Goal: Check status: Check status

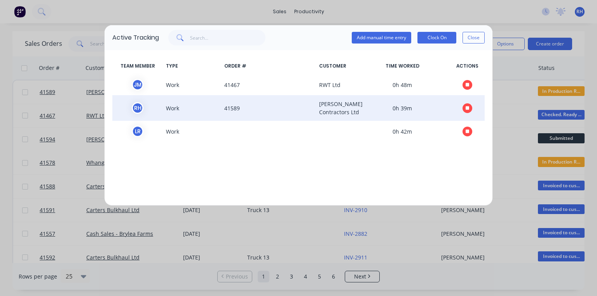
click at [469, 110] on button "button" at bounding box center [467, 108] width 10 height 10
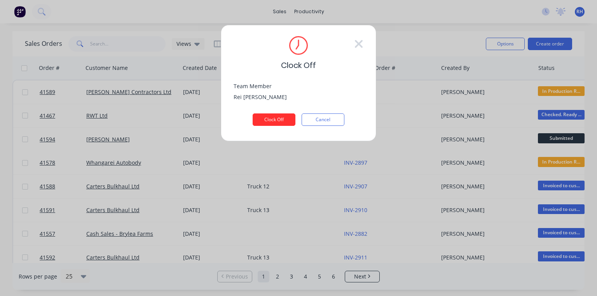
click at [284, 117] on button "Clock Off" at bounding box center [274, 119] width 43 height 12
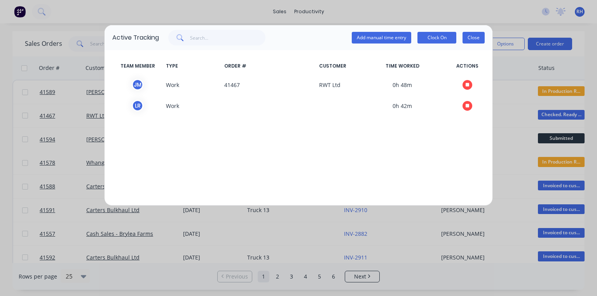
click at [471, 42] on button "Close" at bounding box center [473, 38] width 22 height 12
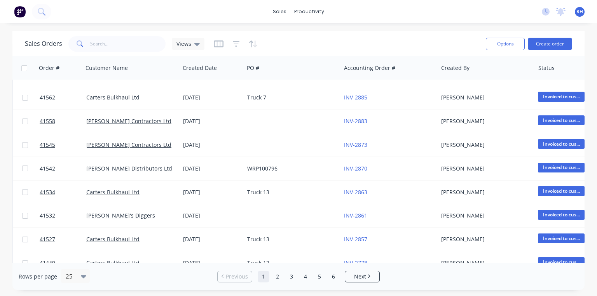
scroll to position [302, 0]
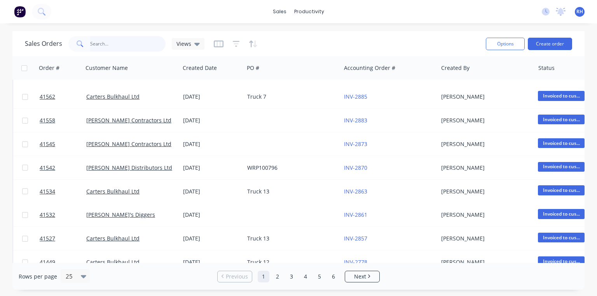
click at [111, 45] on input "text" at bounding box center [128, 44] width 76 height 16
type input "510"
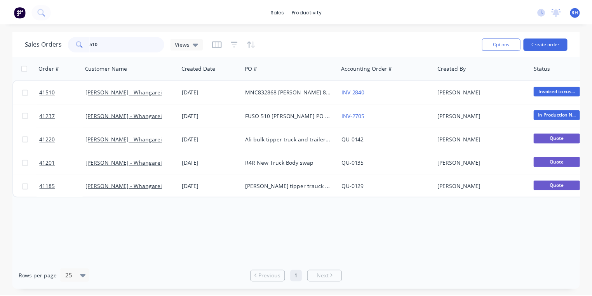
scroll to position [0, 0]
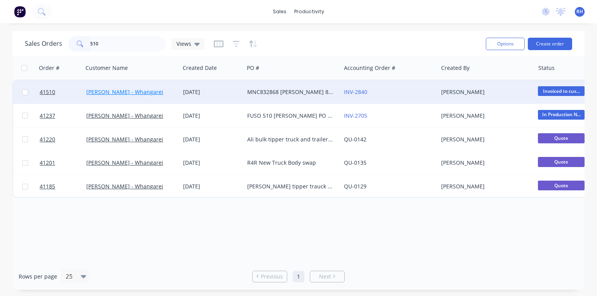
click at [142, 92] on link "[PERSON_NAME] - Whangarei" at bounding box center [124, 91] width 77 height 7
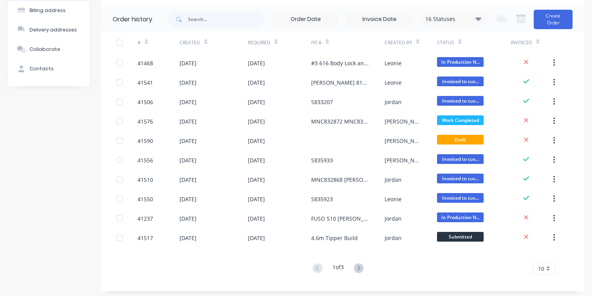
scroll to position [60, 0]
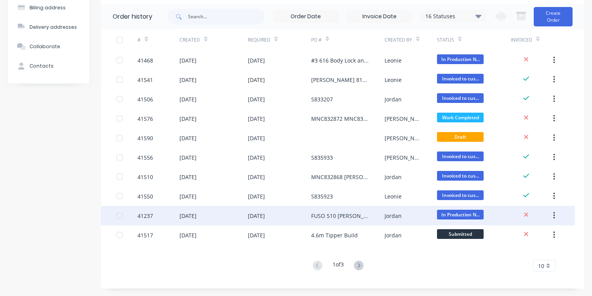
click at [197, 218] on div "[DATE]" at bounding box center [188, 216] width 17 height 8
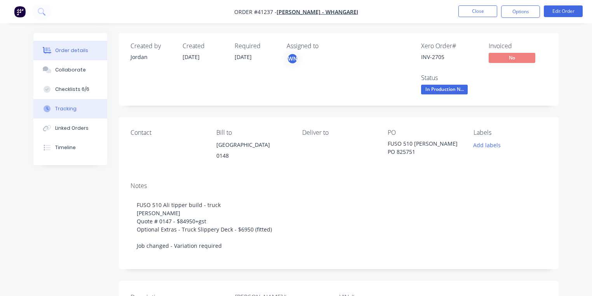
click at [70, 105] on button "Tracking" at bounding box center [70, 108] width 74 height 19
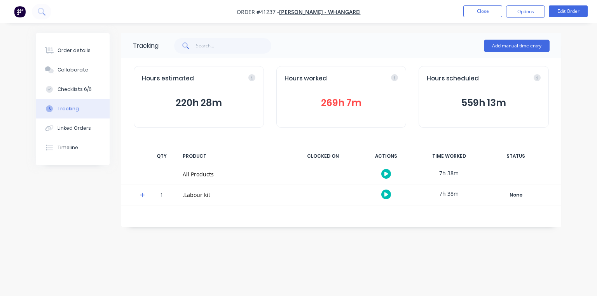
click at [142, 193] on icon at bounding box center [142, 195] width 5 height 5
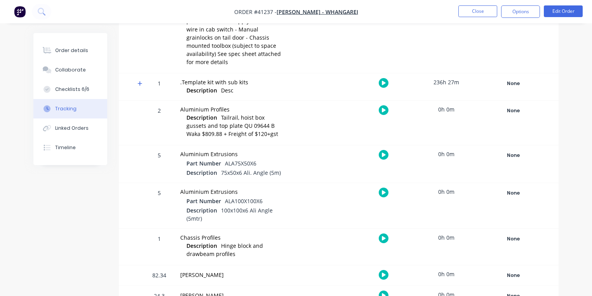
scroll to position [264, 0]
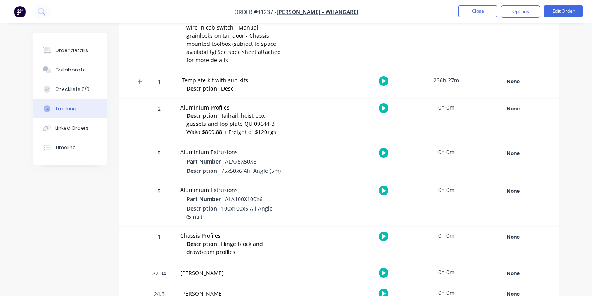
click at [140, 79] on icon at bounding box center [140, 81] width 5 height 5
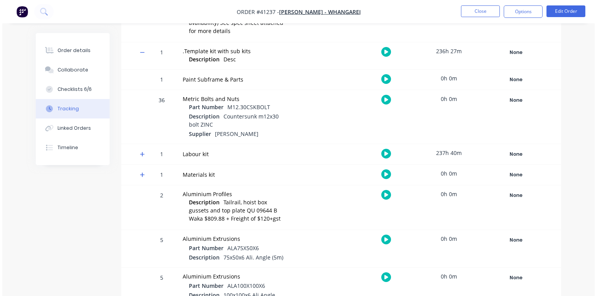
scroll to position [295, 0]
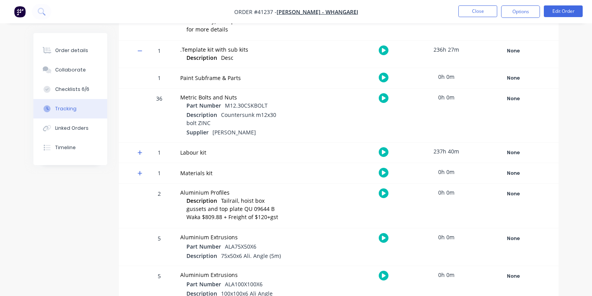
click at [140, 150] on icon at bounding box center [140, 152] width 5 height 5
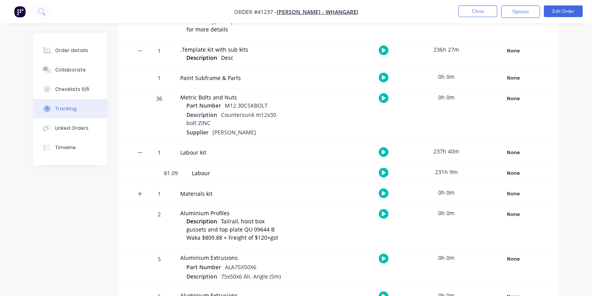
click at [384, 171] on icon "button" at bounding box center [384, 173] width 4 height 4
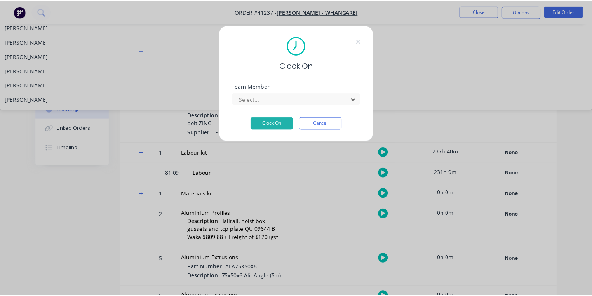
scroll to position [113, 0]
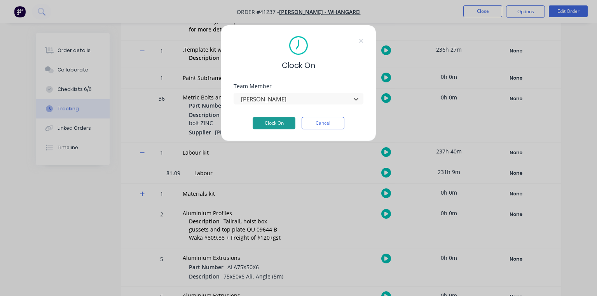
click at [272, 121] on button "Clock On" at bounding box center [274, 123] width 43 height 12
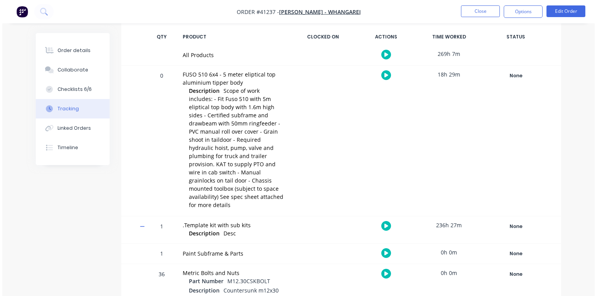
scroll to position [0, 0]
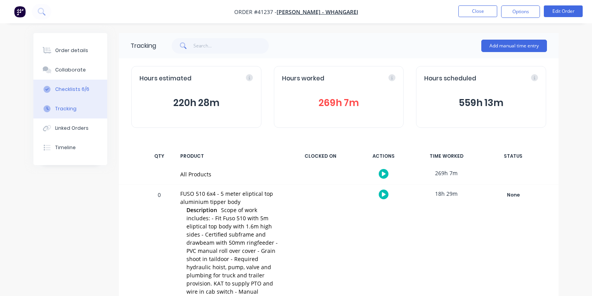
click at [84, 89] on div "Checklists 6/6" at bounding box center [72, 89] width 34 height 7
type textarea "x"
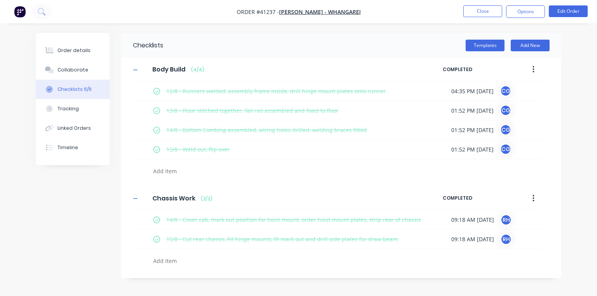
click at [20, 15] on img "button" at bounding box center [20, 12] width 12 height 12
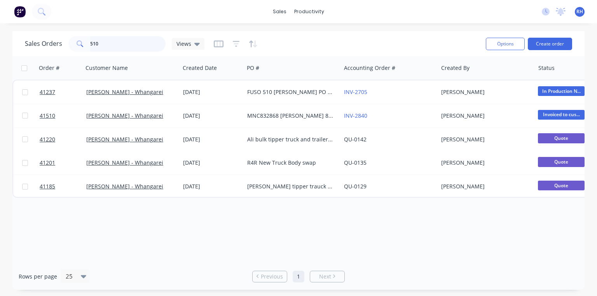
click at [118, 42] on input "510" at bounding box center [128, 44] width 76 height 16
type input "5"
click at [385, 33] on div "Sales Orders Views Options Create order" at bounding box center [298, 43] width 572 height 25
